Goal: Navigation & Orientation: Find specific page/section

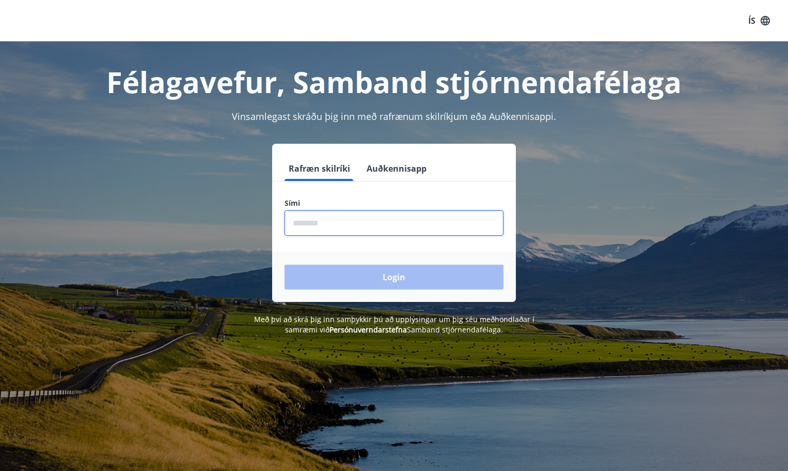
click at [321, 221] on input "phone" at bounding box center [394, 222] width 219 height 25
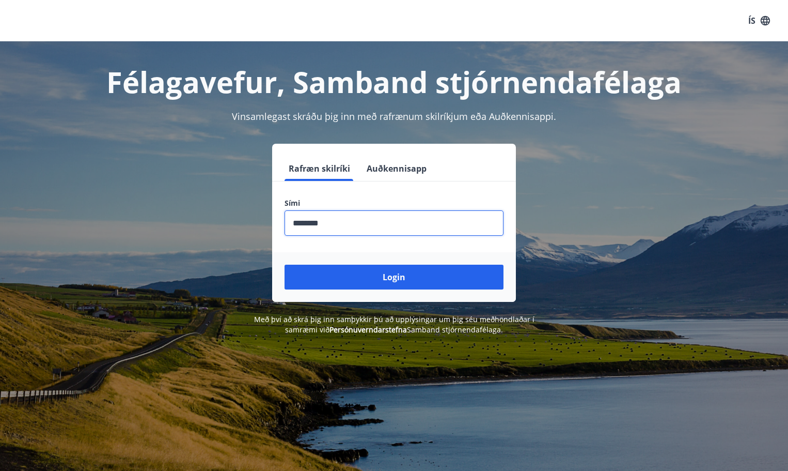
type input "********"
click at [285, 264] on button "Login" at bounding box center [394, 276] width 219 height 25
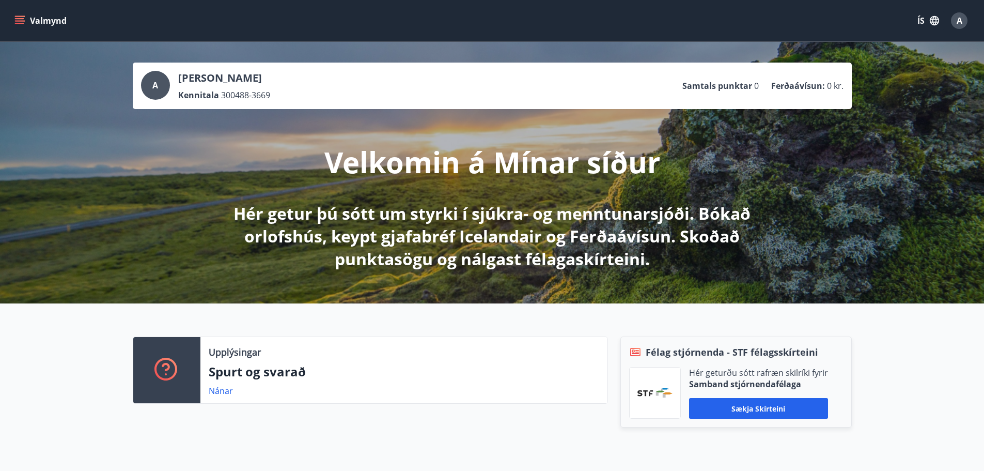
click at [570, 85] on div "A Alexandra-Elena Brasoveanu Kennitala 300488-3669 Samtals punktar 0 Ferðaávísu…" at bounding box center [492, 86] width 703 height 30
click at [22, 18] on icon "menu" at bounding box center [19, 18] width 9 height 1
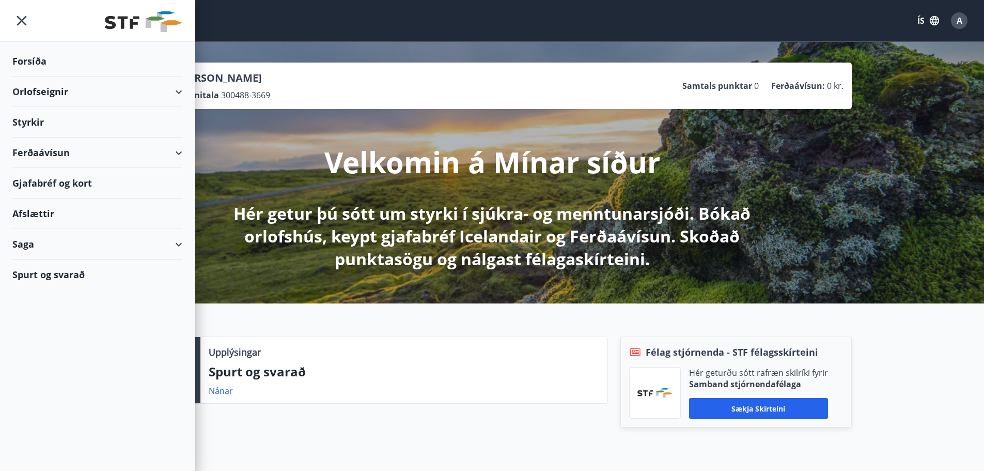
click at [176, 152] on div "Ferðaávísun" at bounding box center [97, 152] width 170 height 30
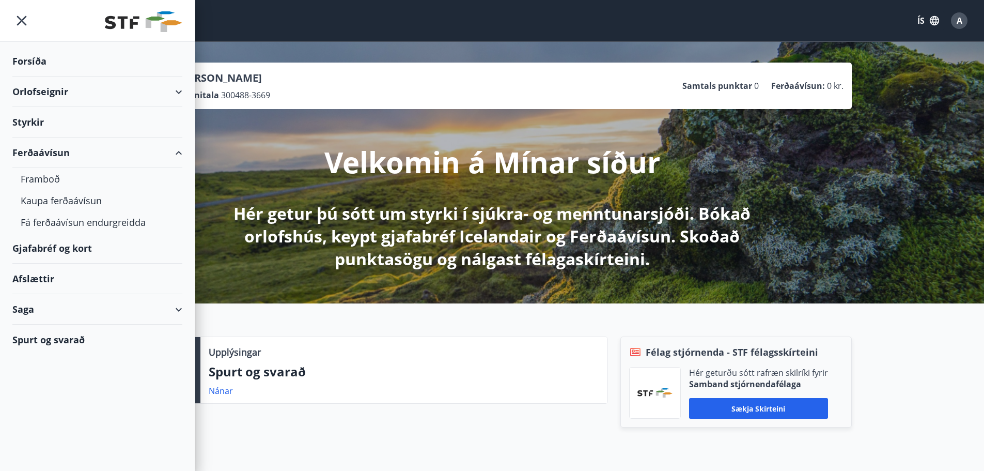
click at [180, 92] on div "Orlofseignir" at bounding box center [97, 91] width 170 height 30
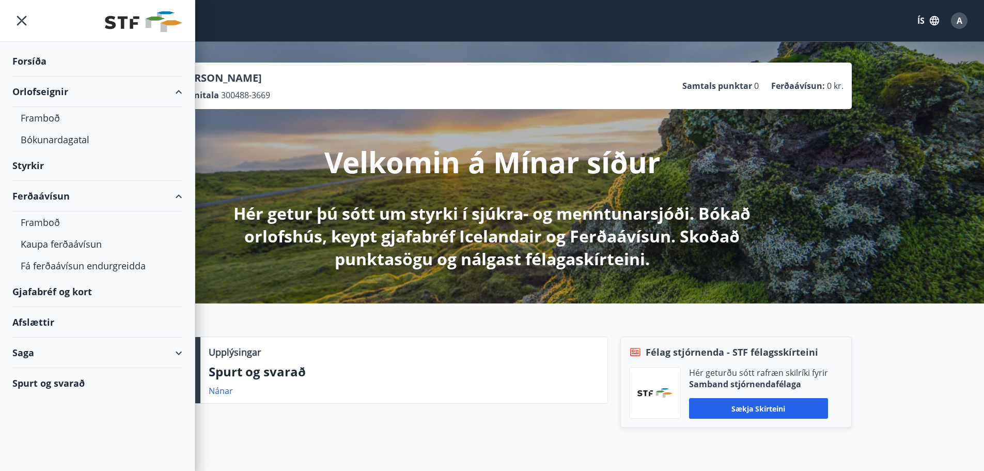
click at [36, 61] on div "Forsíða" at bounding box center [97, 61] width 170 height 30
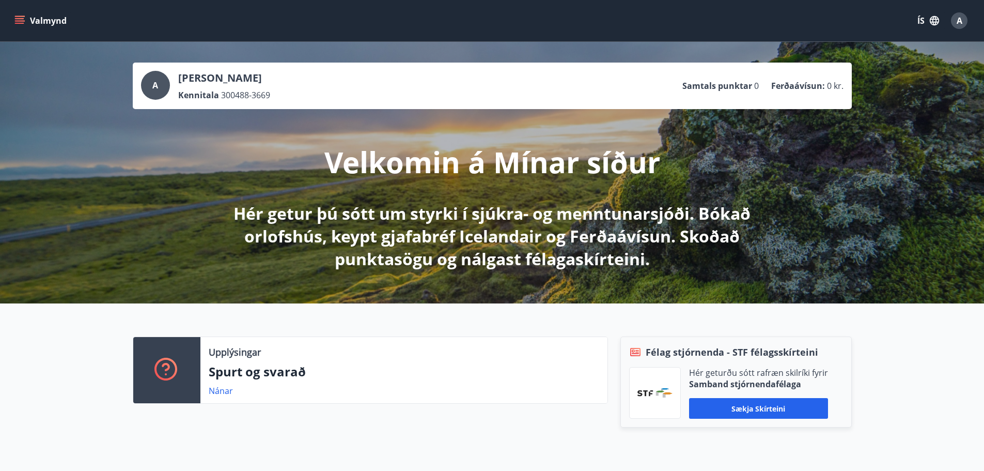
click at [795, 23] on span "A" at bounding box center [960, 20] width 6 height 11
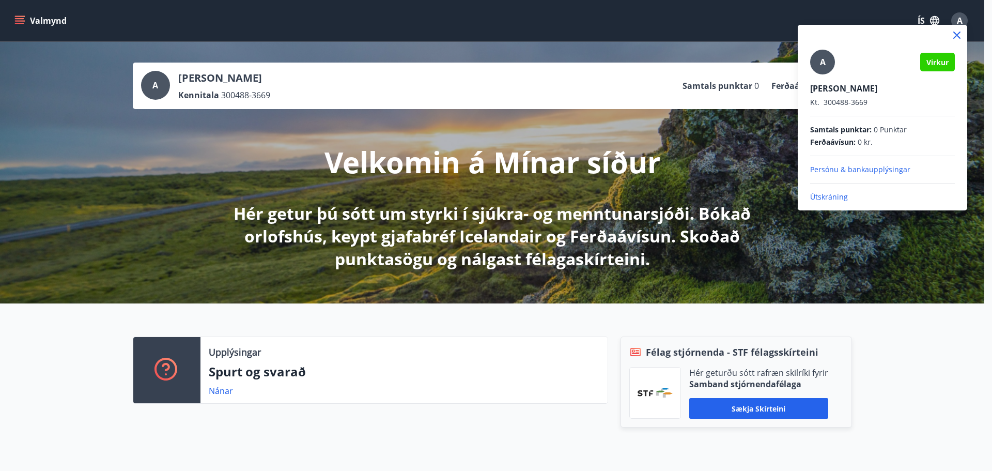
click at [698, 32] on div at bounding box center [496, 235] width 992 height 471
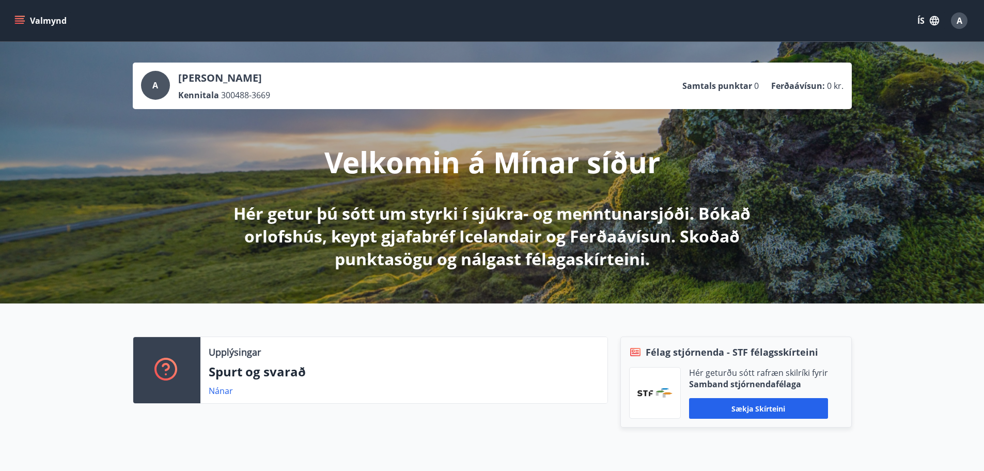
click at [29, 20] on button "Valmynd" at bounding box center [41, 20] width 58 height 19
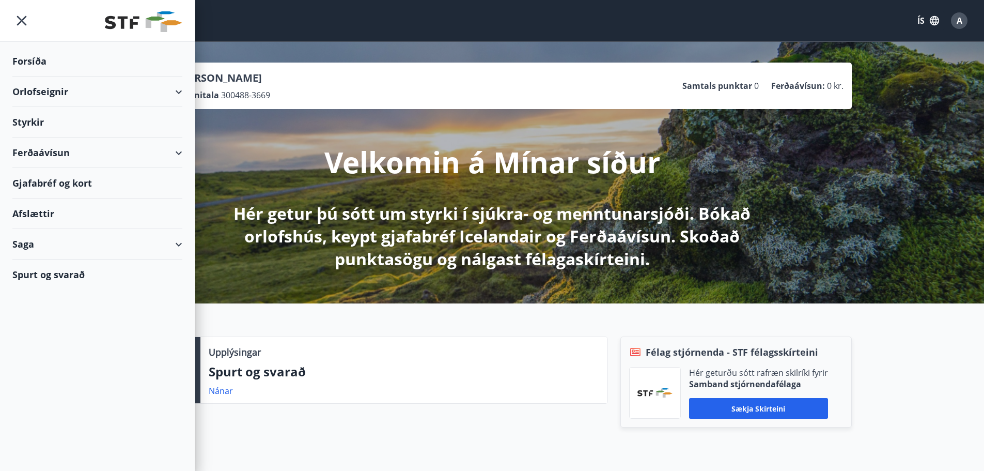
click at [136, 28] on img at bounding box center [143, 21] width 77 height 21
